Goal: Check status: Check status

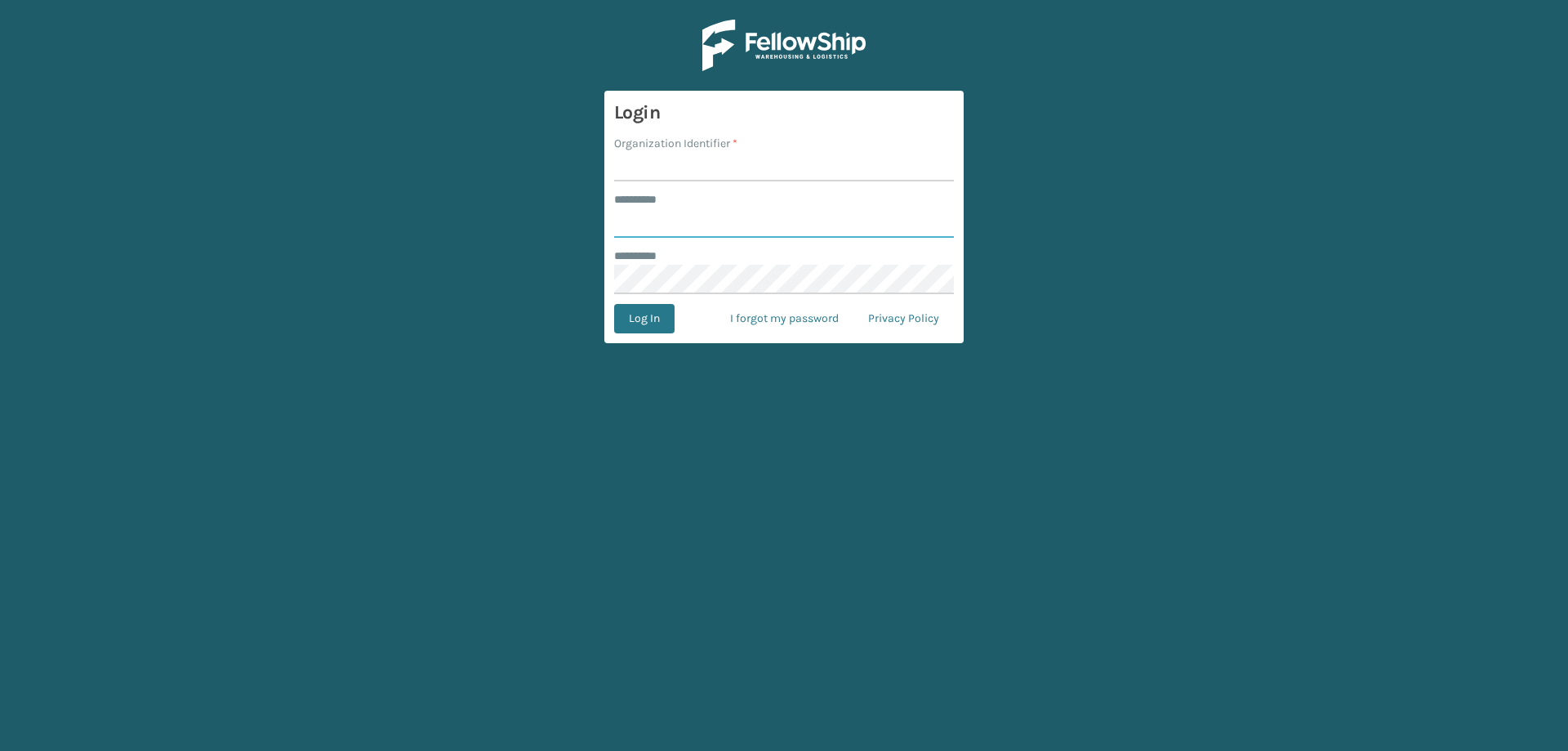
type input "******"
click at [653, 173] on input "Organization Identifier *" at bounding box center [784, 166] width 340 height 29
type input "Brightech"
click at [634, 319] on button "Log In" at bounding box center [644, 319] width 60 height 29
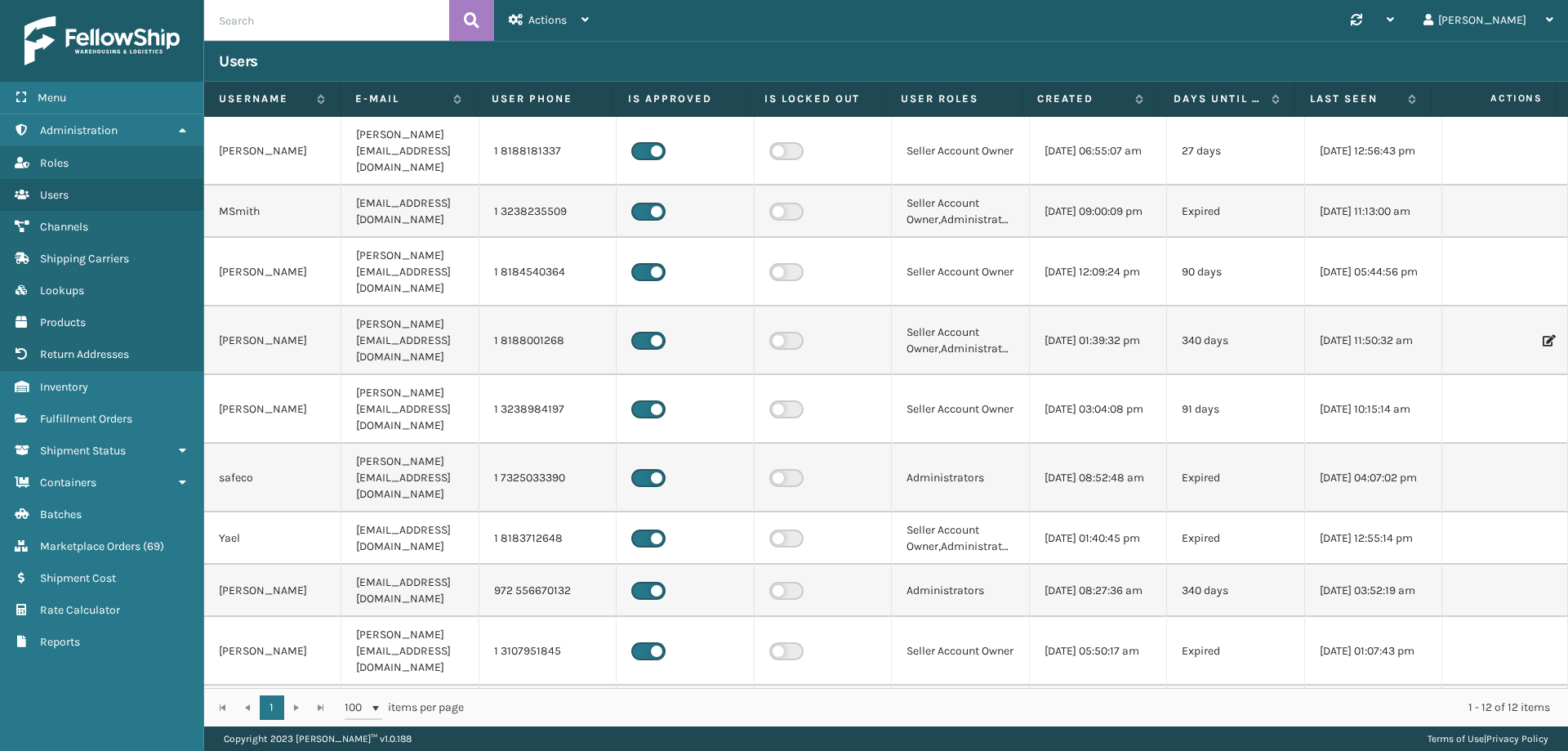
click at [260, 30] on input "text" at bounding box center [326, 20] width 245 height 41
paste input "555344713"
type input "555344713"
click at [469, 23] on icon at bounding box center [470, 20] width 15 height 25
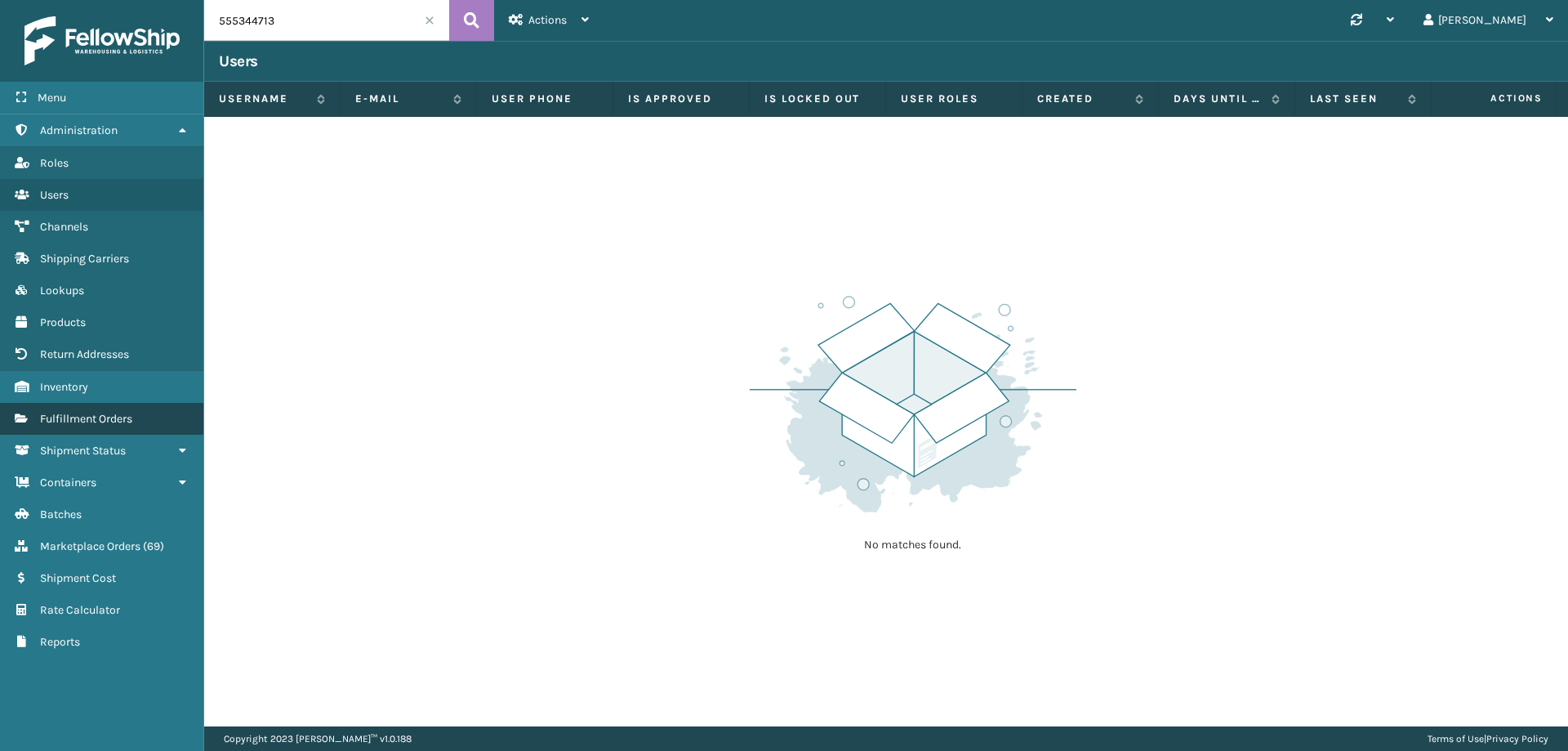
click at [75, 423] on span "Fulfillment Orders" at bounding box center [86, 419] width 92 height 14
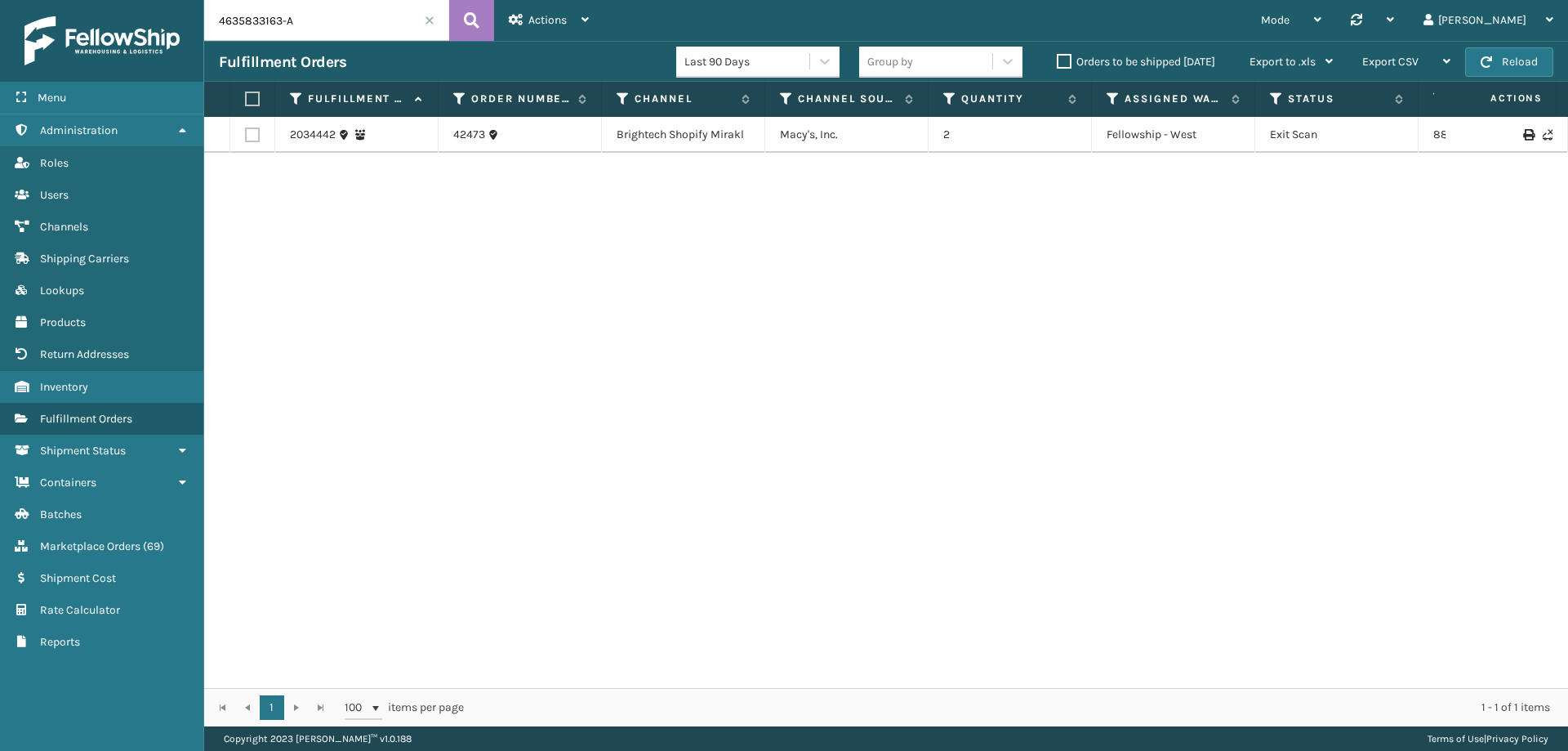
click at [301, 13] on input "4635833163-A" at bounding box center [326, 20] width 245 height 41
click at [428, 21] on span at bounding box center [429, 20] width 10 height 10
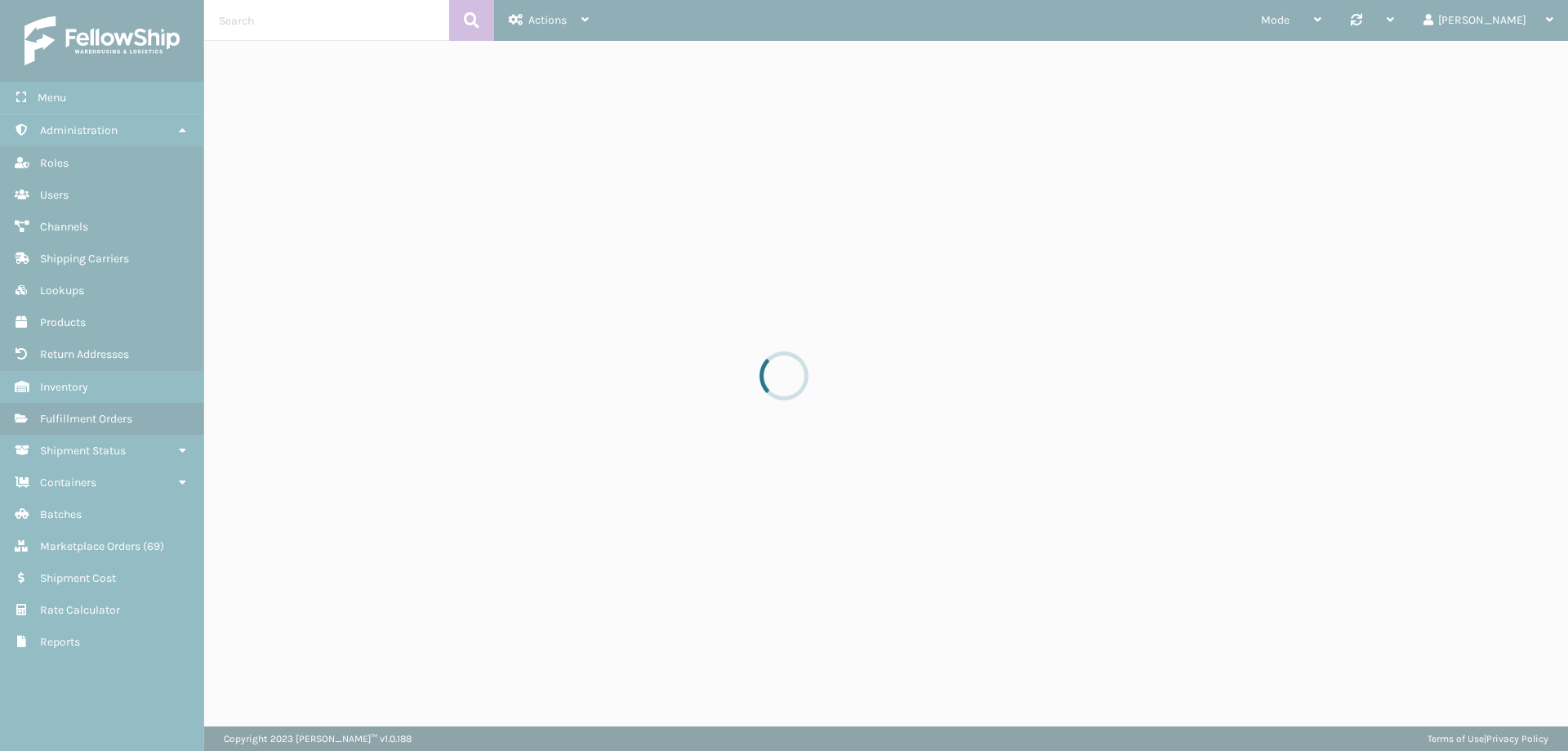
click at [369, 17] on div at bounding box center [784, 376] width 1568 height 751
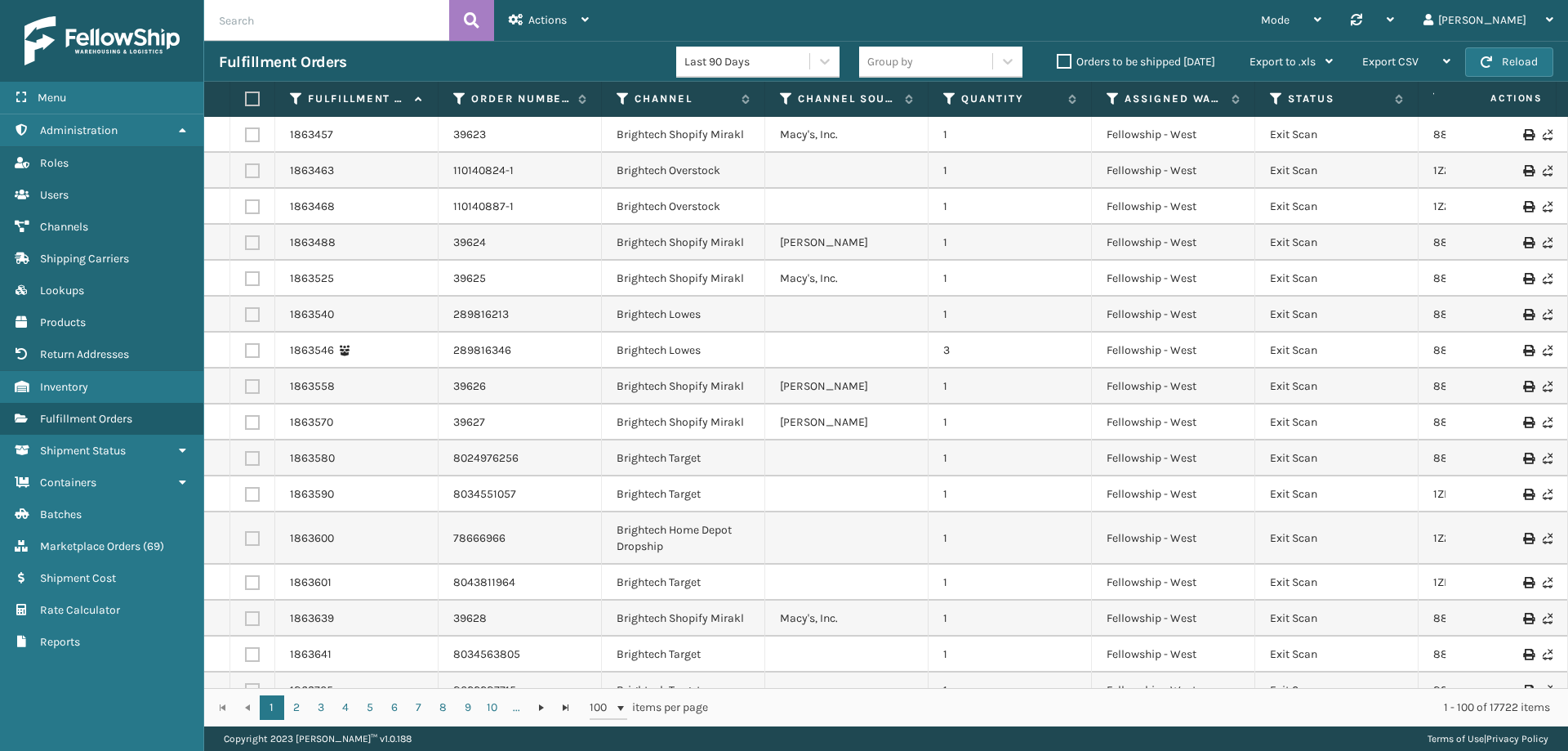
click at [279, 25] on input "text" at bounding box center [326, 20] width 245 height 41
paste input "555344713"
type input "555344713"
click at [462, 12] on button at bounding box center [471, 20] width 44 height 41
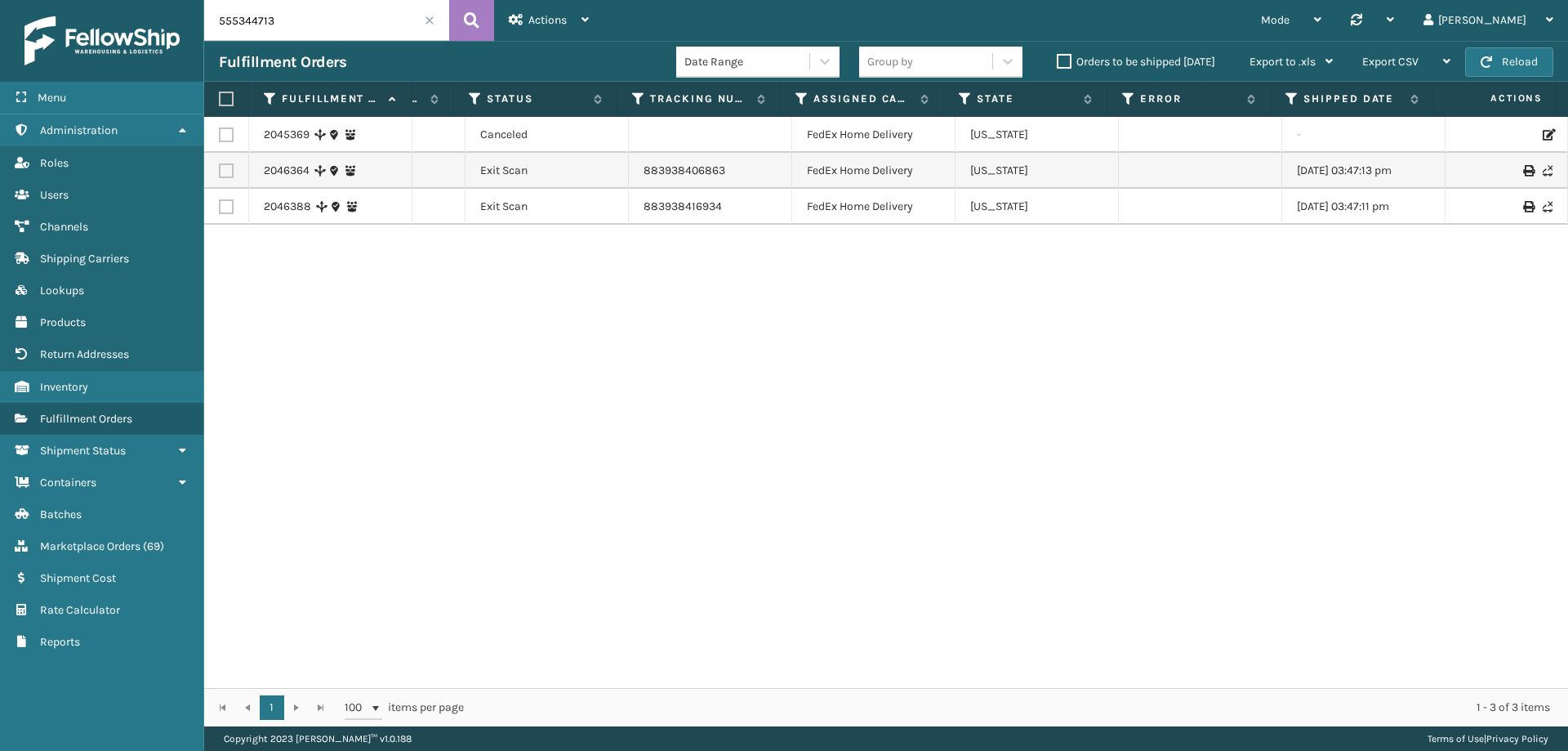
scroll to position [0, 497]
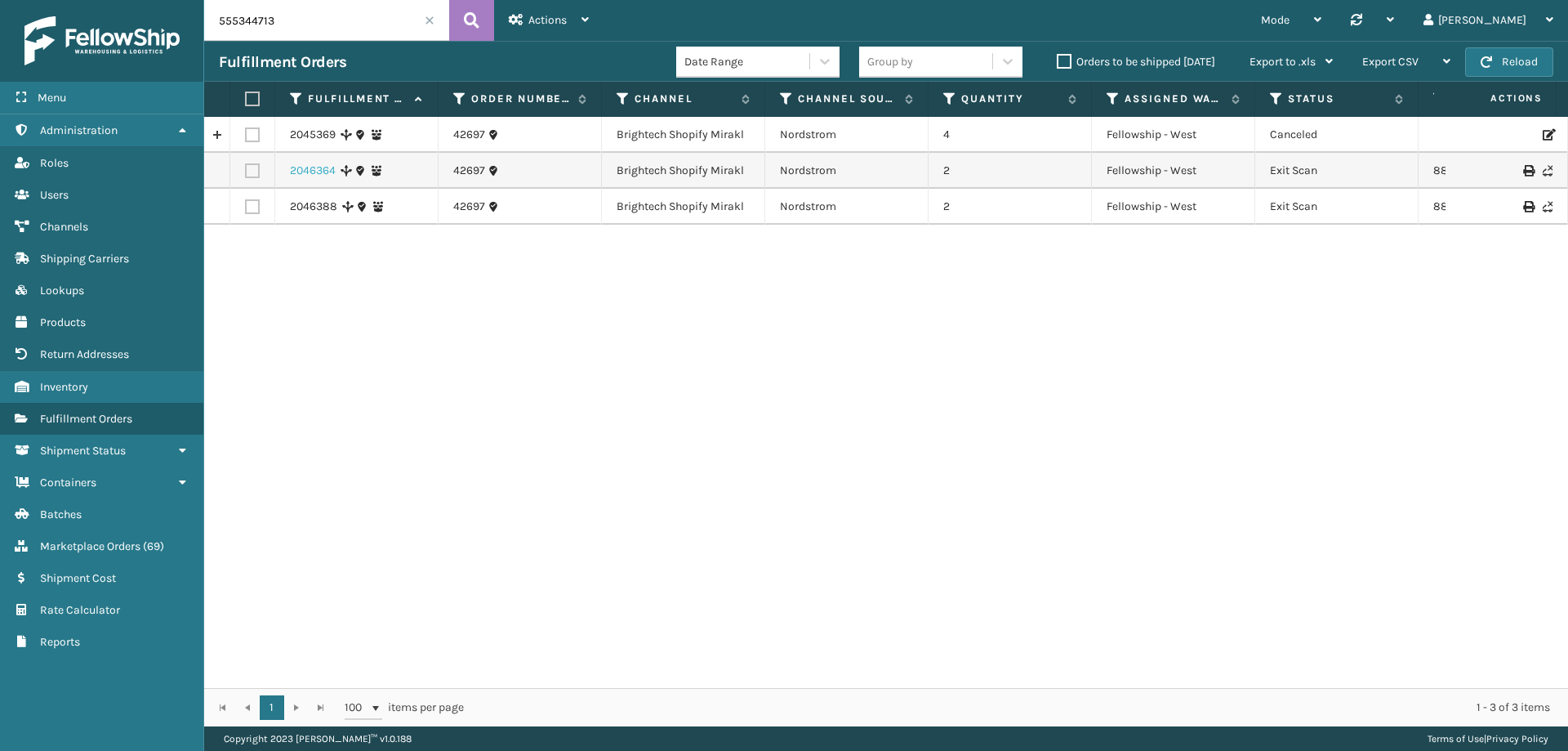
click at [314, 168] on link "2046364" at bounding box center [312, 171] width 45 height 16
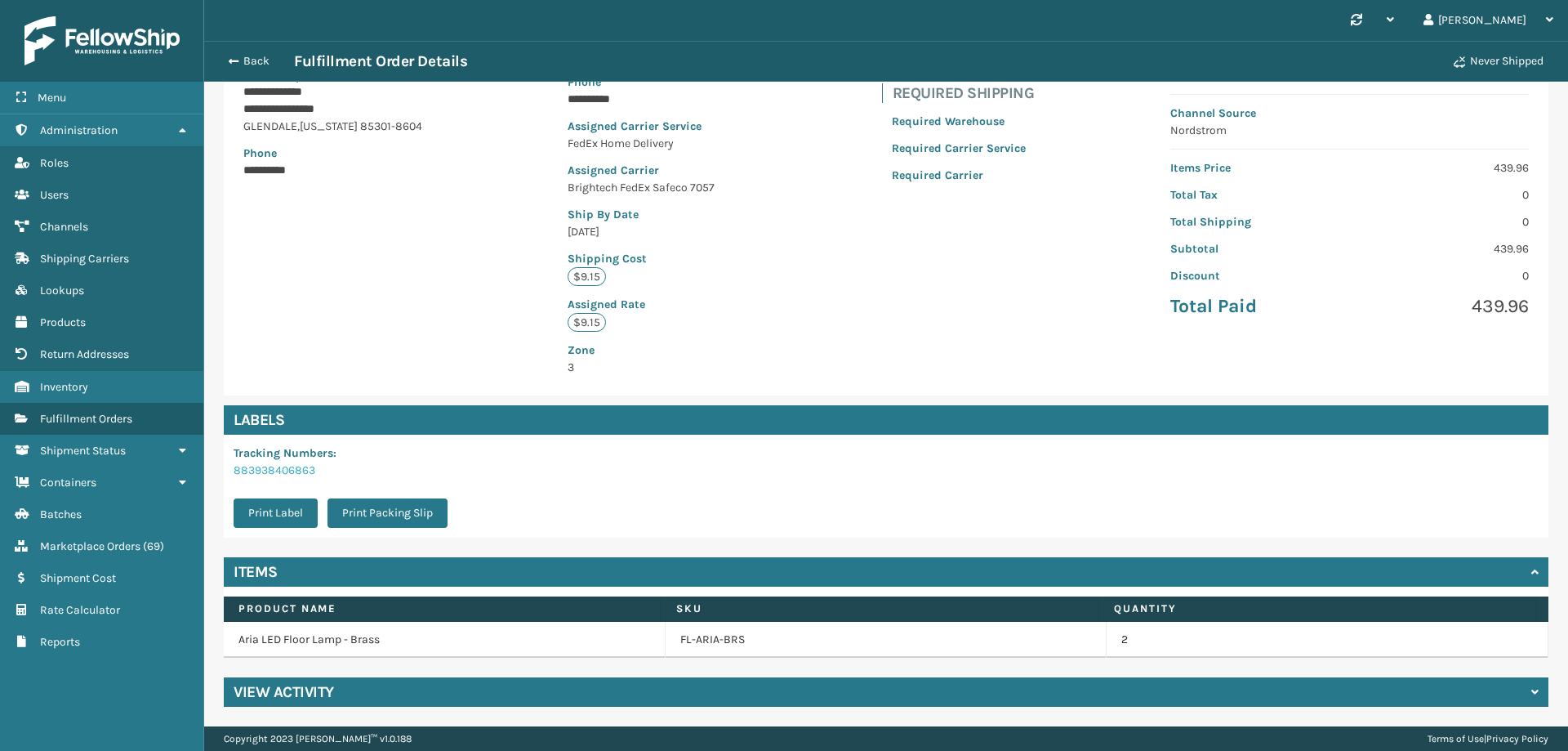
click at [293, 467] on link "883938406863" at bounding box center [275, 471] width 82 height 14
click at [245, 57] on button "Back" at bounding box center [256, 61] width 75 height 15
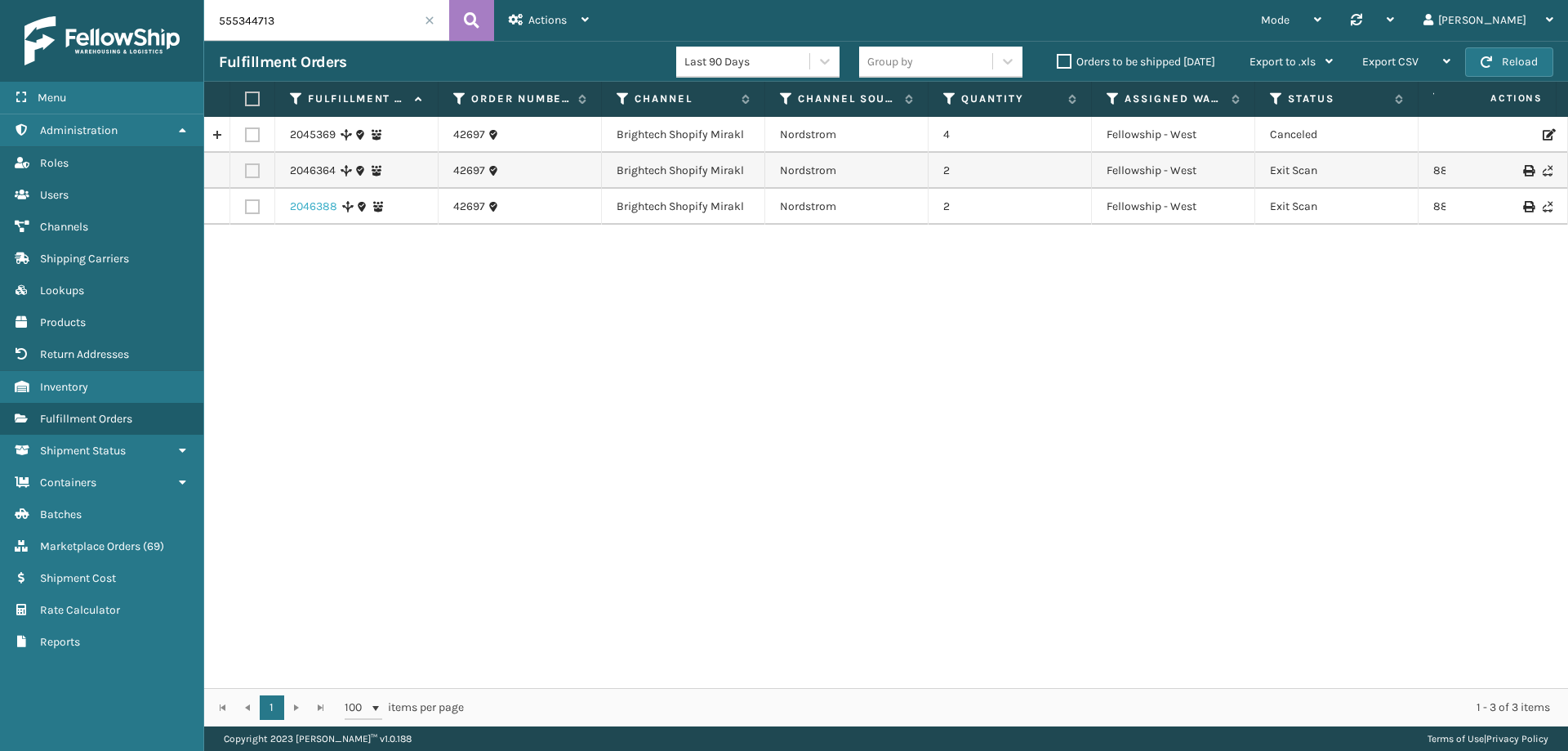
click at [313, 204] on link "2046388" at bounding box center [313, 206] width 47 height 16
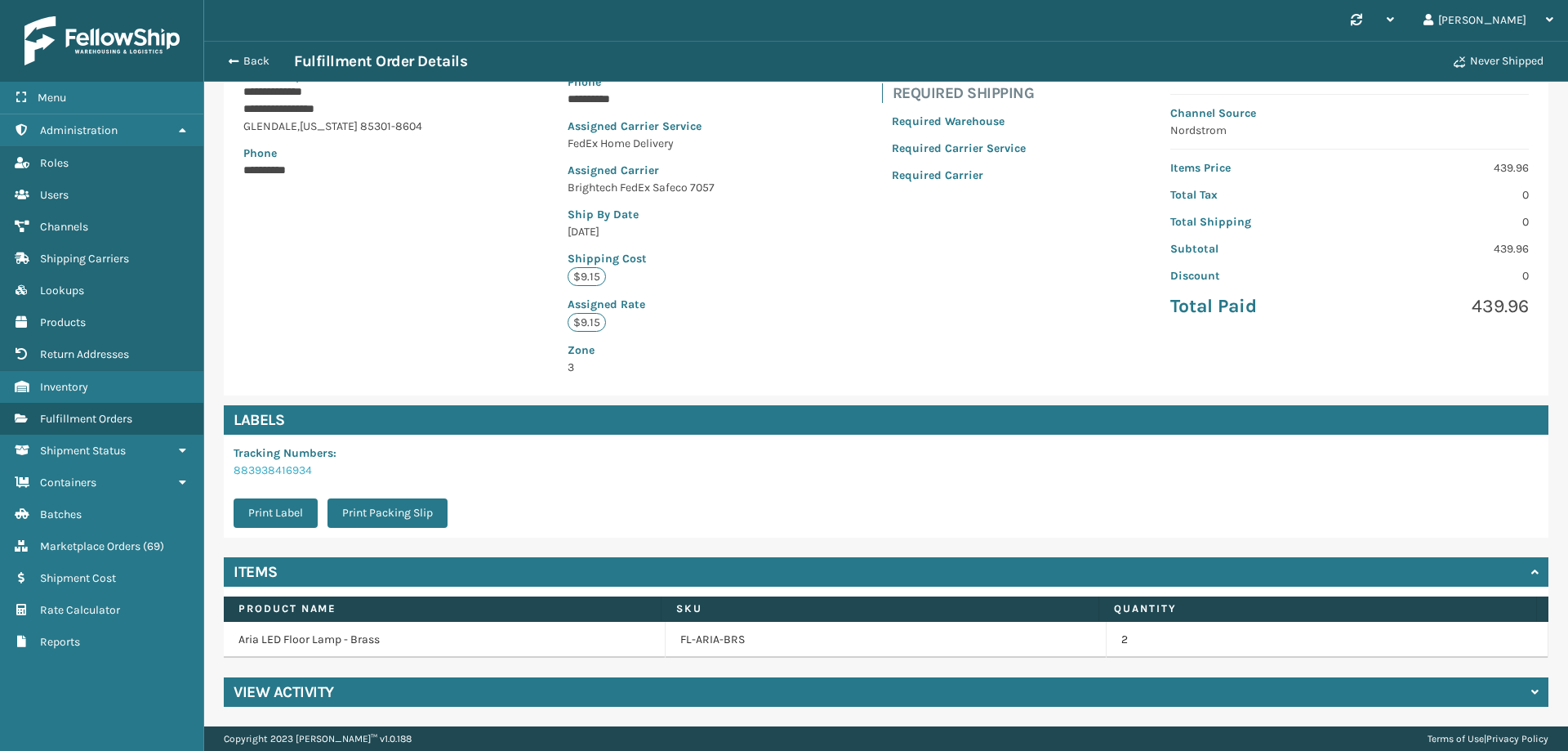
click at [290, 472] on link "883938416934" at bounding box center [273, 471] width 78 height 14
